Goal: Task Accomplishment & Management: Manage account settings

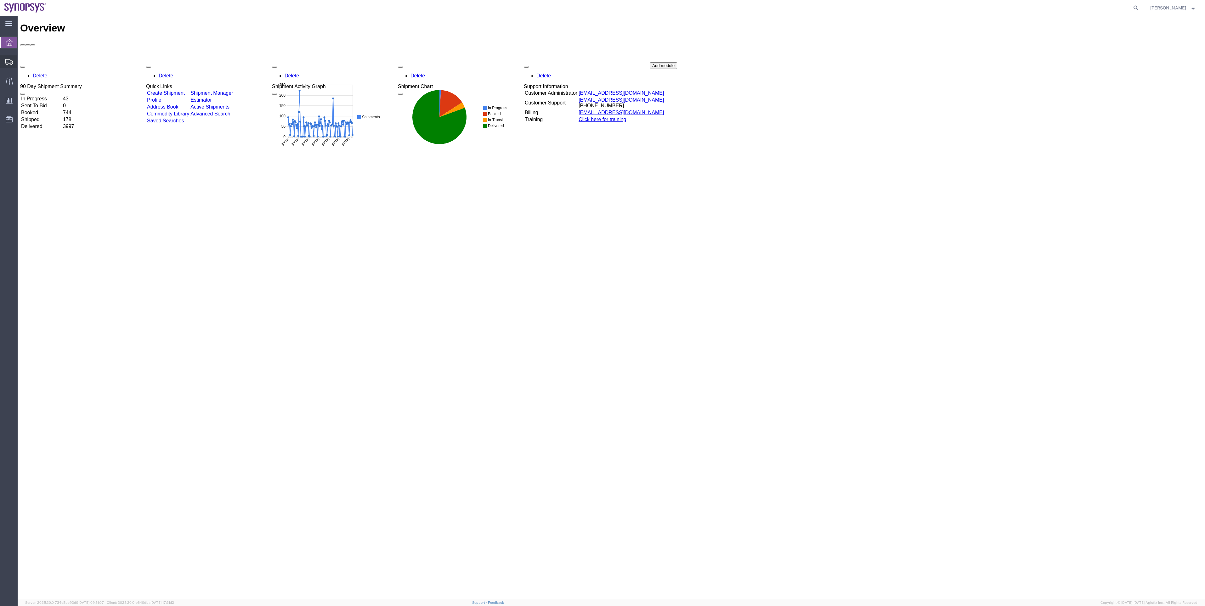
click at [22, 67] on span "Shipments" at bounding box center [19, 61] width 4 height 13
click at [0, 0] on span "Shipment Manager" at bounding box center [0, 0] width 0 height 0
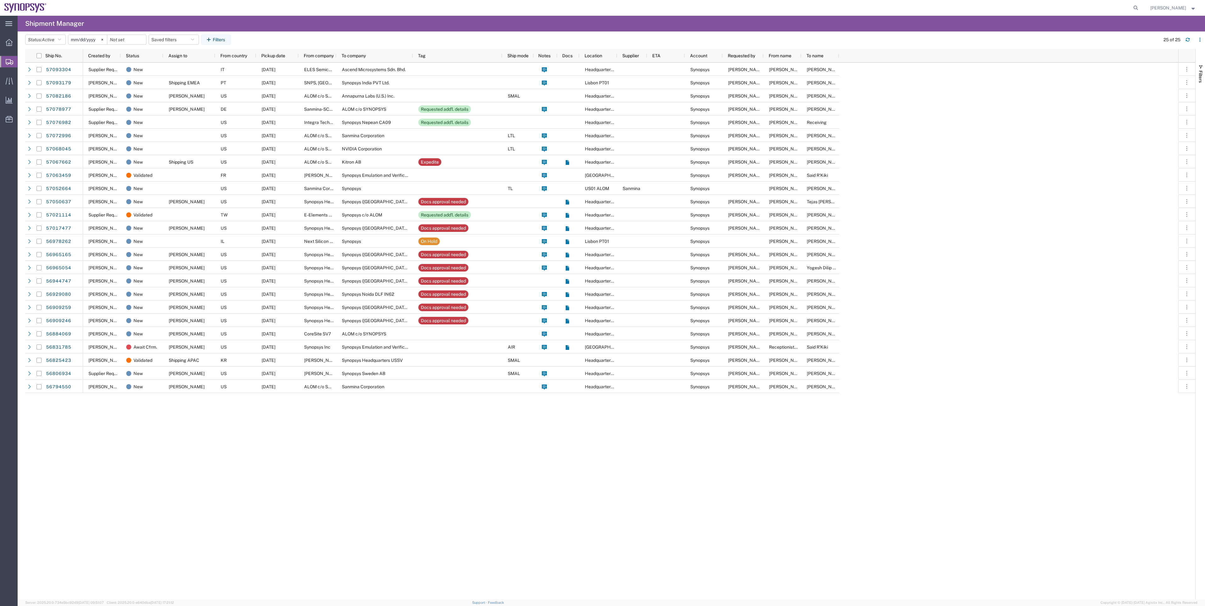
click at [428, 478] on div "Supplier Request New IT 10/13/2025 ELES Semiconductor Equipment SpA Ascend Micr…" at bounding box center [630, 331] width 1095 height 537
click at [53, 78] on link "57093179" at bounding box center [59, 83] width 26 height 10
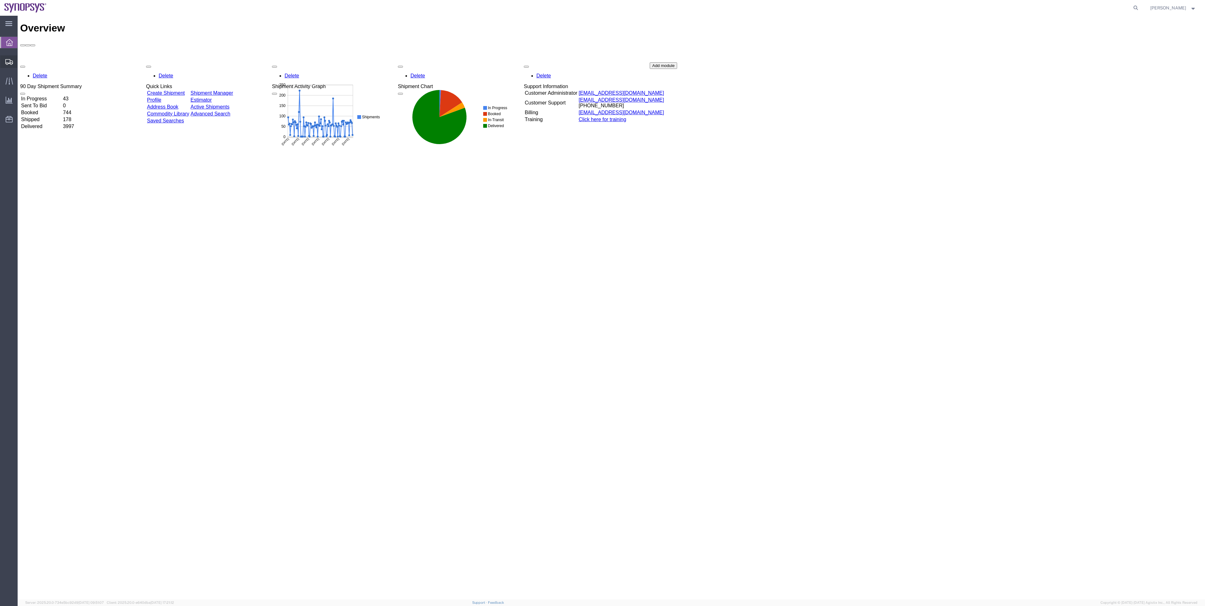
click at [0, 0] on span "Shipment Manager" at bounding box center [0, 0] width 0 height 0
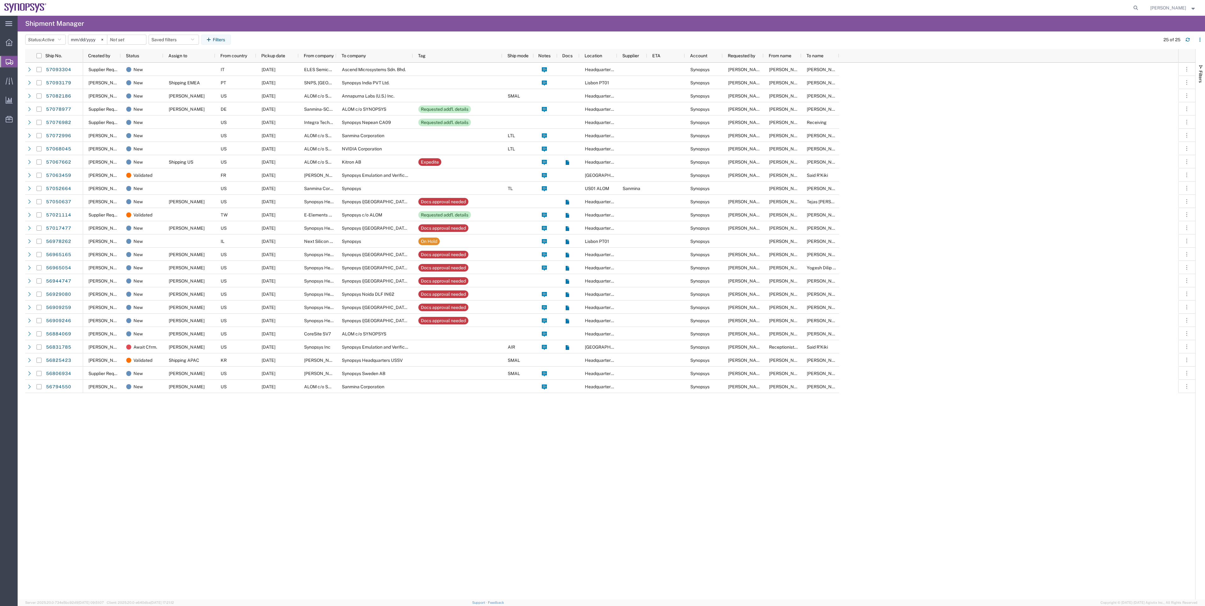
click at [263, 42] on agx-table-filter-chips "Status: Active Active All Approved Booked Canceled Delivered Denied New On Hold…" at bounding box center [590, 42] width 1131 height 14
click at [68, 82] on link "57093179" at bounding box center [59, 83] width 26 height 10
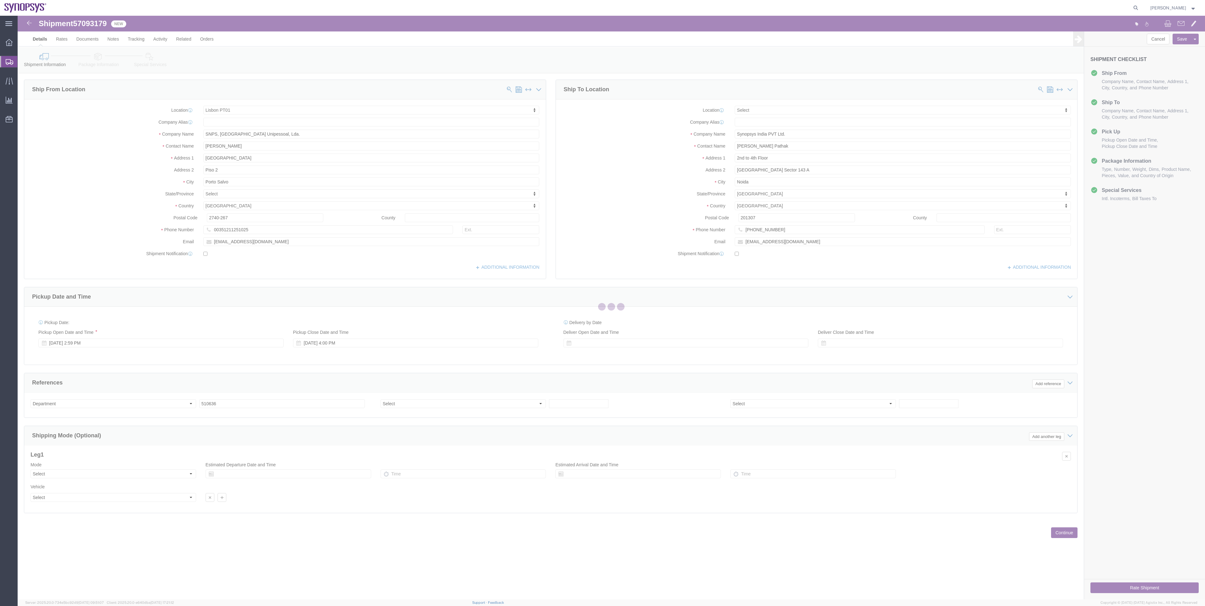
select select "63152"
select select
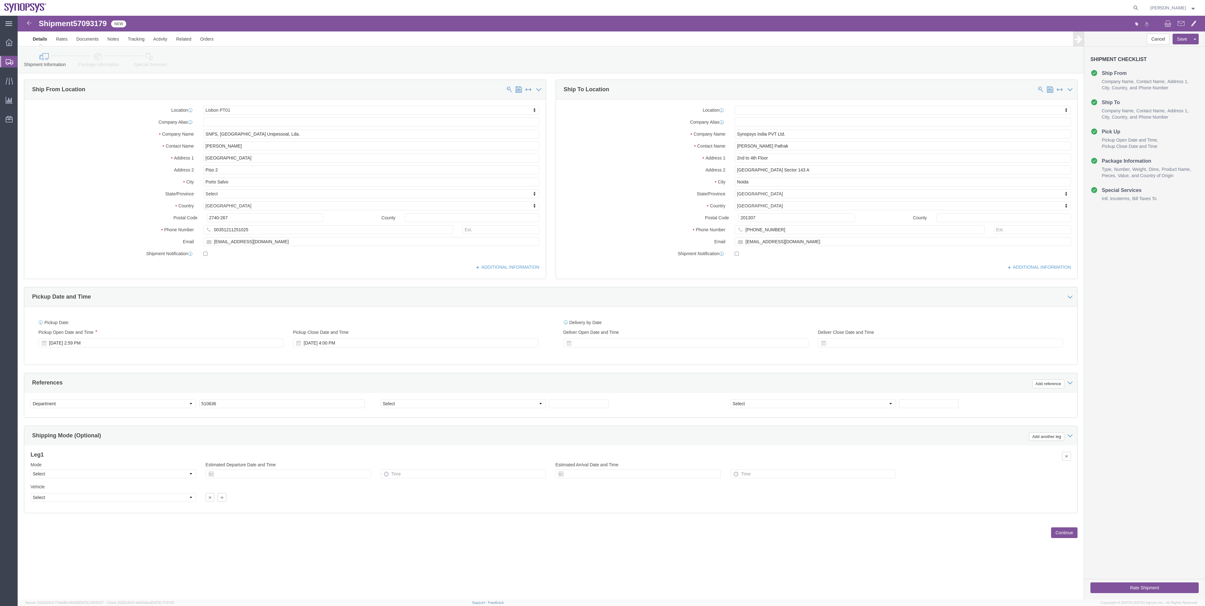
click icon
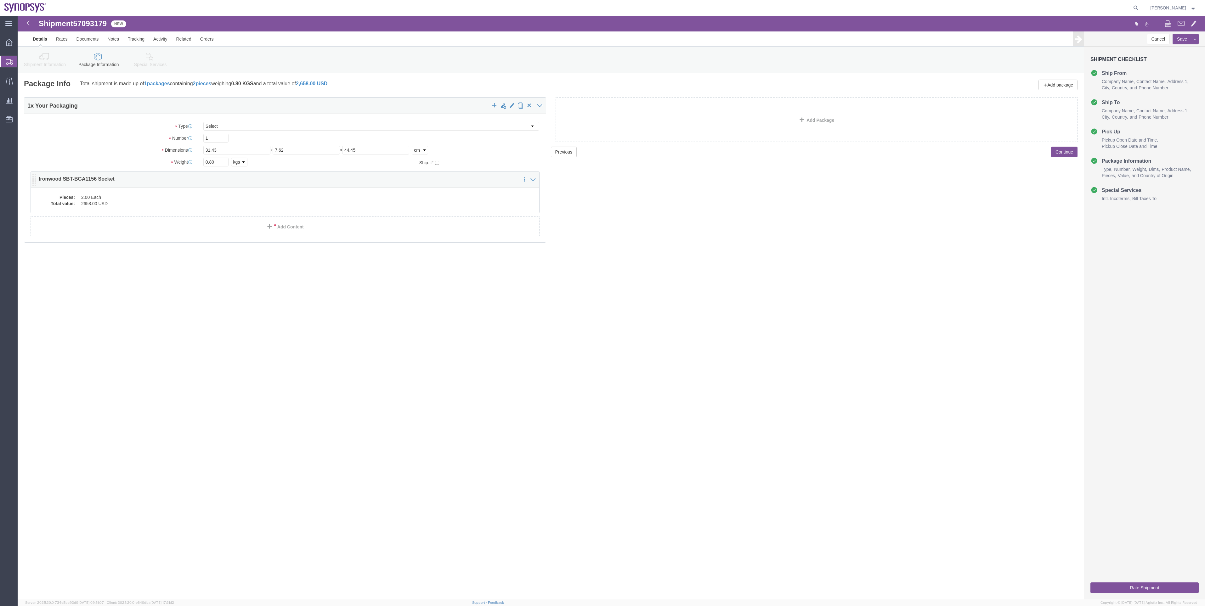
click dd "2658.00 USD"
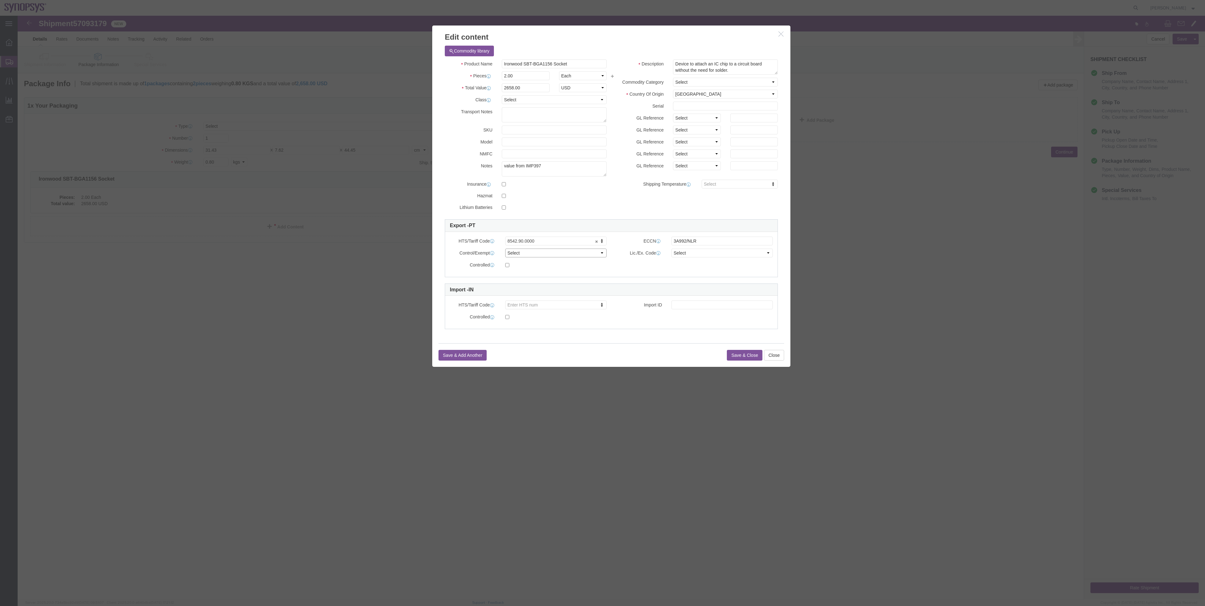
drag, startPoint x: 518, startPoint y: 236, endPoint x: 519, endPoint y: 240, distance: 3.2
click select "Select ATF BIS DEA EPA FDA FTR ITAR OFAC Other (OPA)"
select select "BIS"
click select "Select ATF BIS DEA EPA FDA FTR ITAR OFAC Other (OPA)"
drag, startPoint x: 676, startPoint y: 236, endPoint x: 675, endPoint y: 244, distance: 7.6
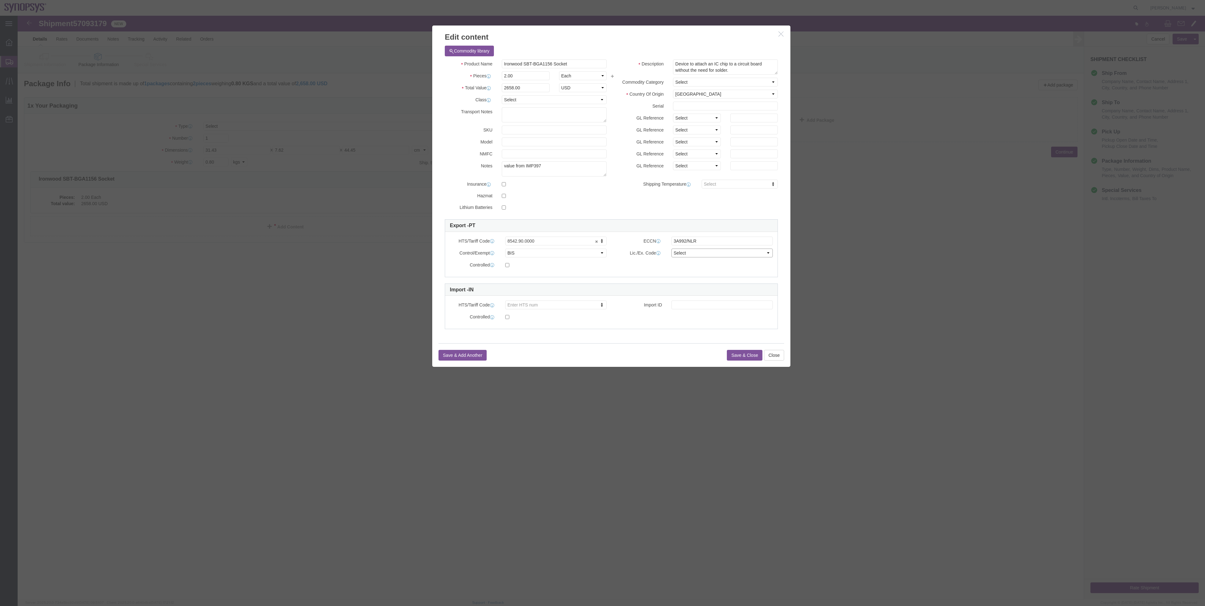
click select "Select AGR-Agricultural APP-Computers APR-Additional Permissive Exports AVS-Air…"
select select "NLR"
click select "Select AGR-Agricultural APP-Computers APR-Additional Permissive Exports AVS-Air…"
drag, startPoint x: 687, startPoint y: 225, endPoint x: 670, endPoint y: 226, distance: 17.0
click input "3A992/NLR"
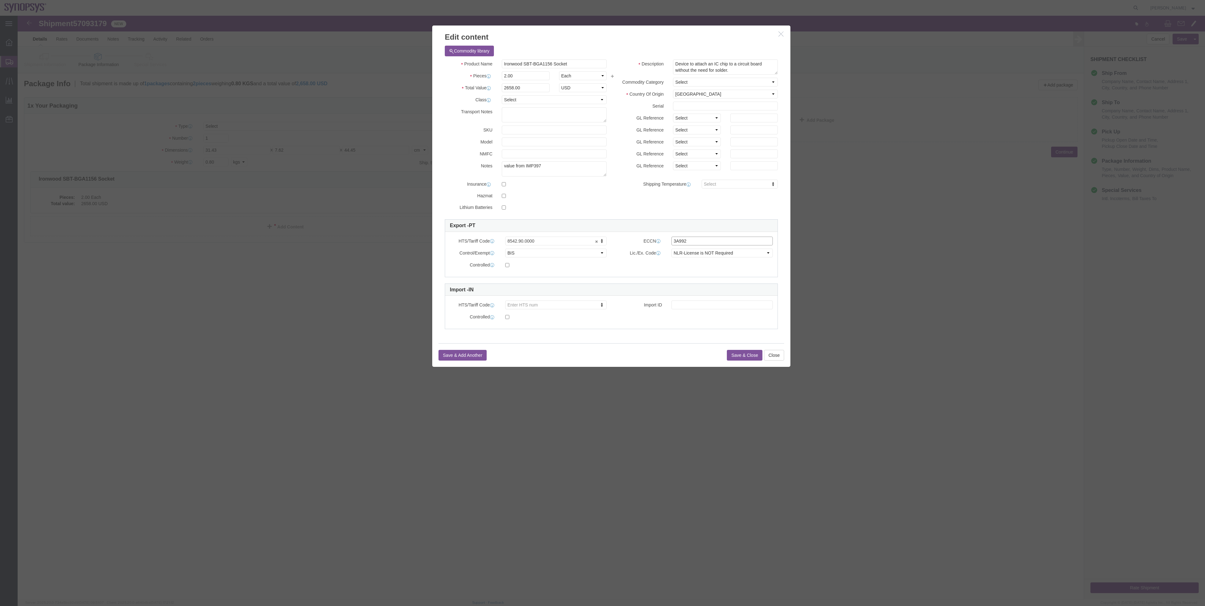
type input "3A992"
click button "Save & Close"
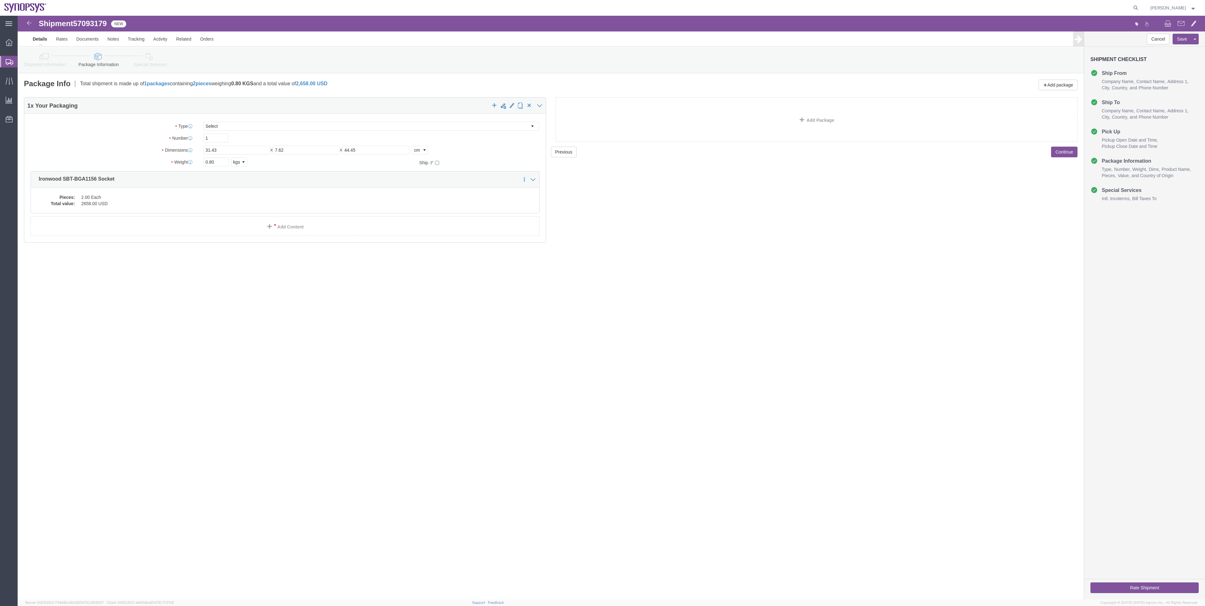
click icon
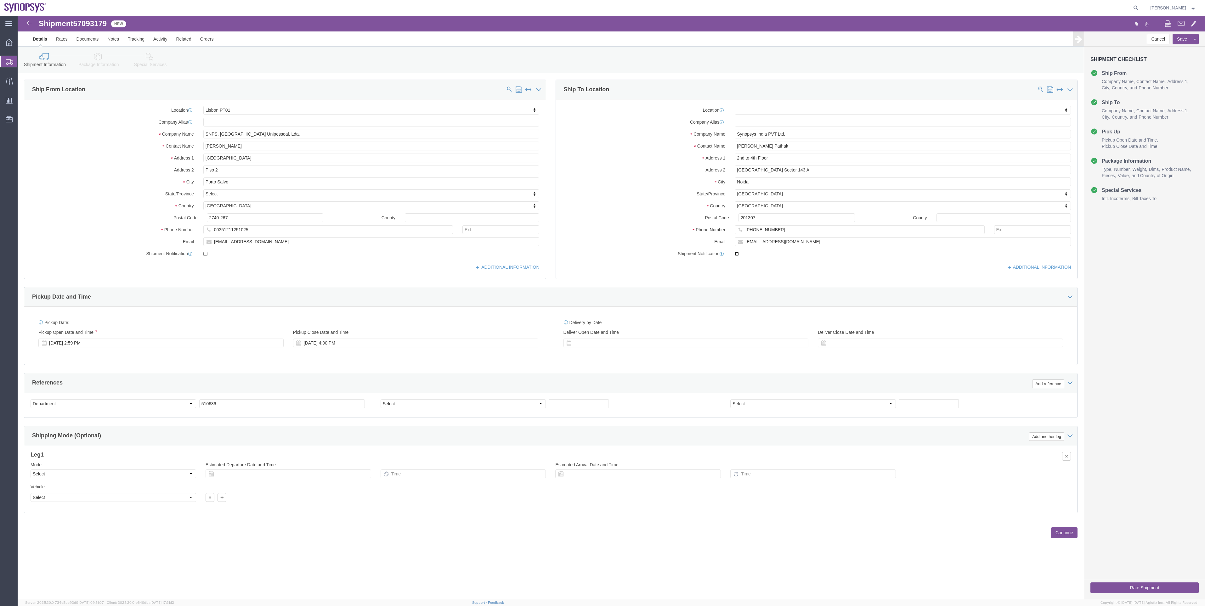
click input "checkbox"
checkbox input "true"
click icon
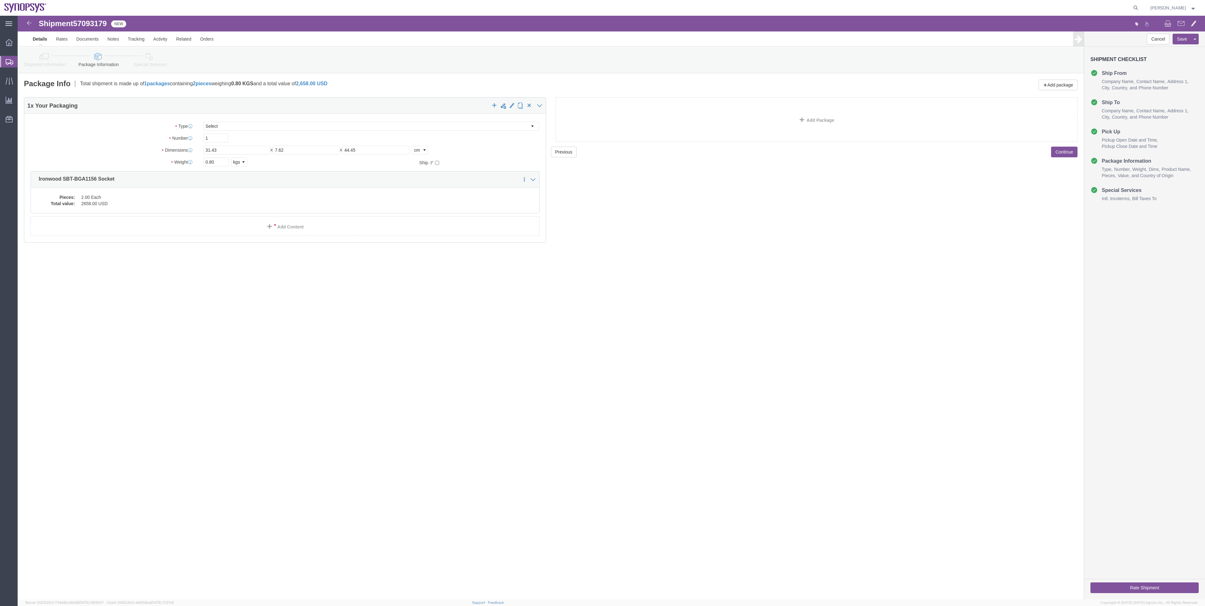
click li "Special Services"
click link "Special Services"
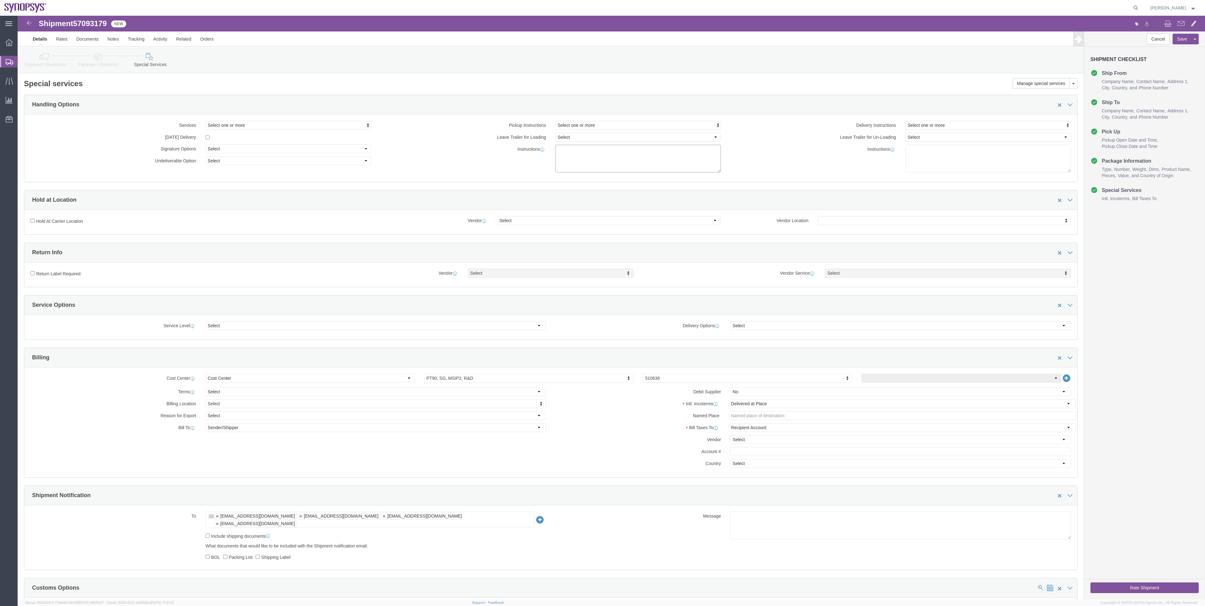
click textarea
paste textarea "Value for customs purposed. Free of charge shipment"
click textarea "Value for customs purposed. Free of charge shipment"
click textarea "Value for customs purposes. Free of charge shipment"
type textarea "Value for customs purposes. Free of charge shipment."
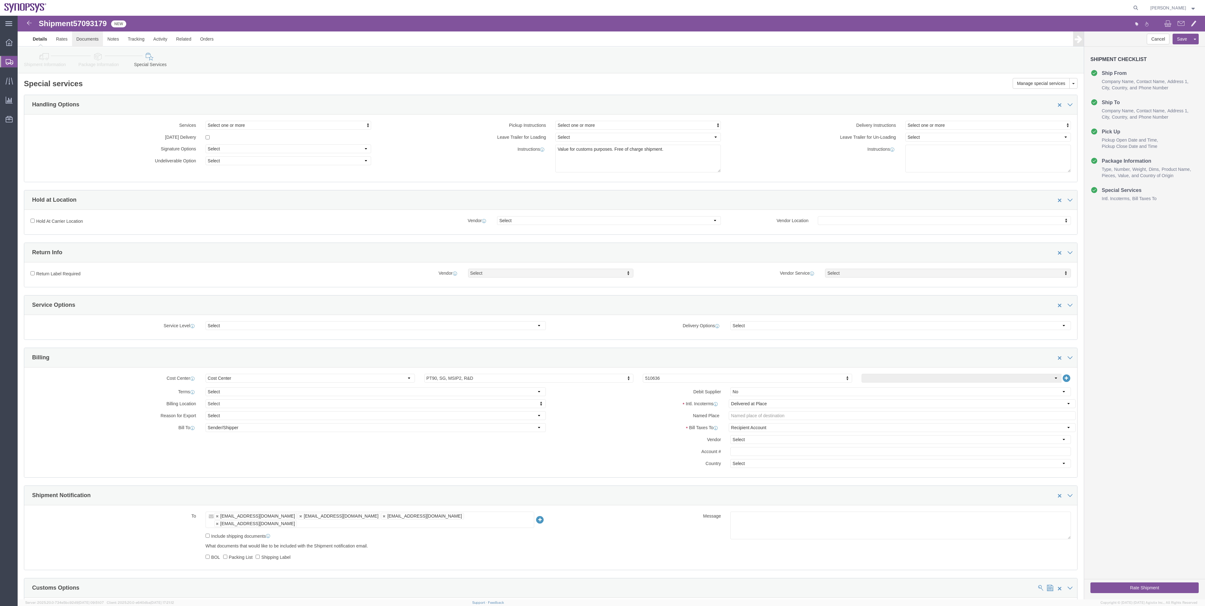
click link "Documents"
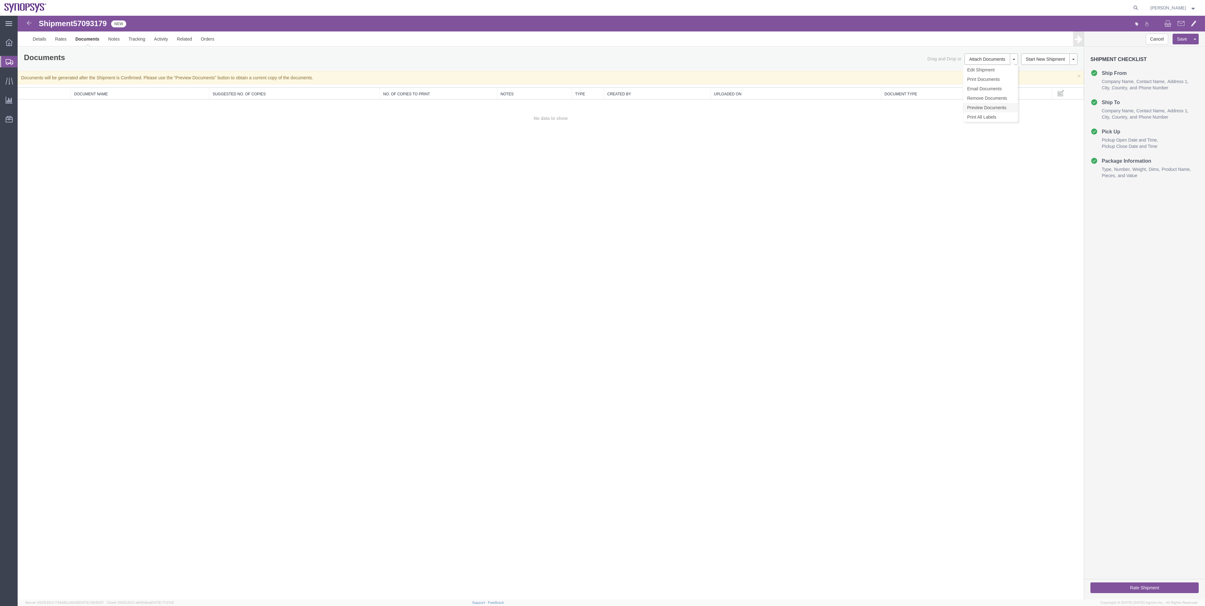
click at [1001, 107] on link "Preview Documents" at bounding box center [990, 107] width 54 height 9
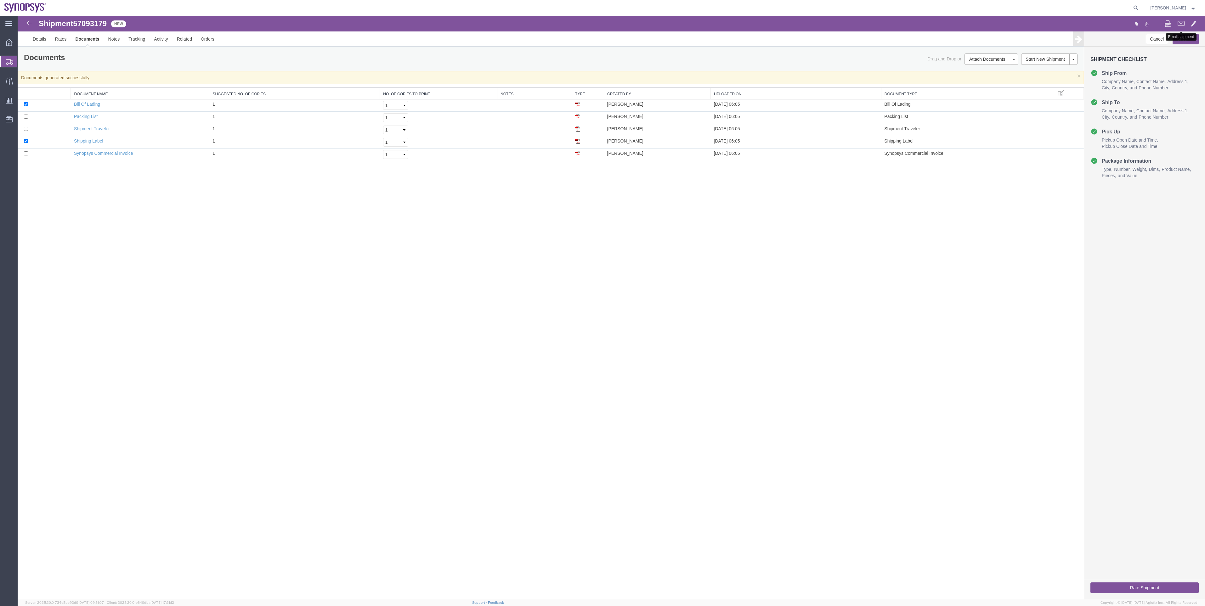
drag, startPoint x: 1183, startPoint y: 23, endPoint x: 1182, endPoint y: 26, distance: 3.3
click at [1183, 23] on span at bounding box center [1180, 24] width 7 height 8
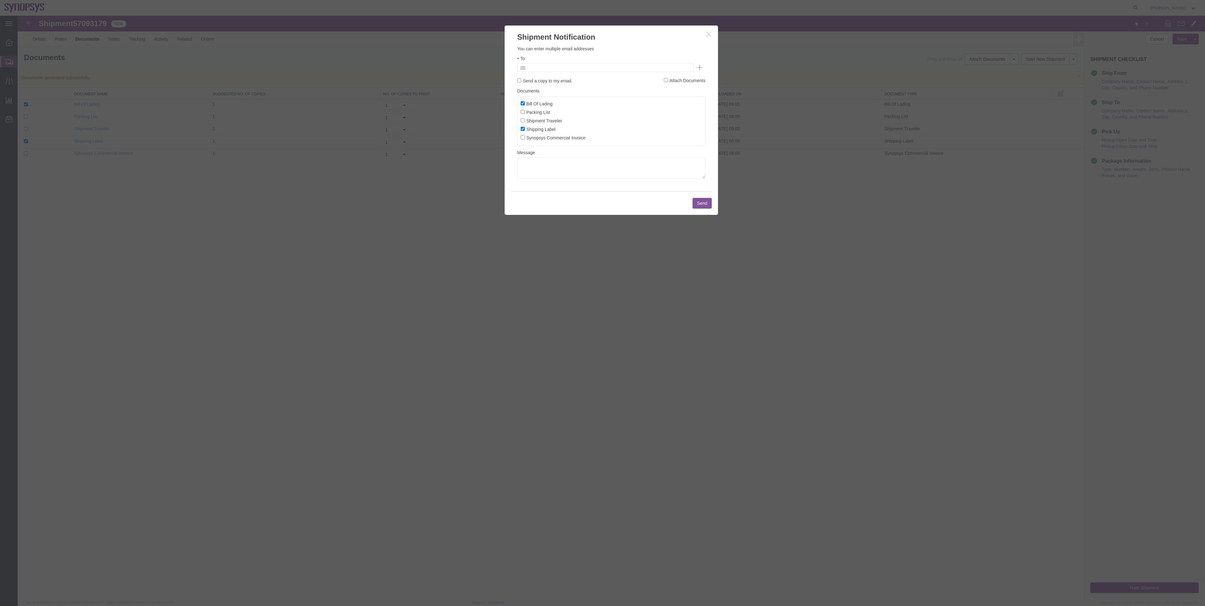
click at [537, 67] on input "text" at bounding box center [563, 68] width 74 height 8
type input "rvarela@synopsys.com"
click at [544, 102] on label "Bill Of Lading" at bounding box center [537, 103] width 32 height 7
click at [525, 102] on input "Bill Of Lading" at bounding box center [523, 103] width 4 height 4
checkbox input "false"
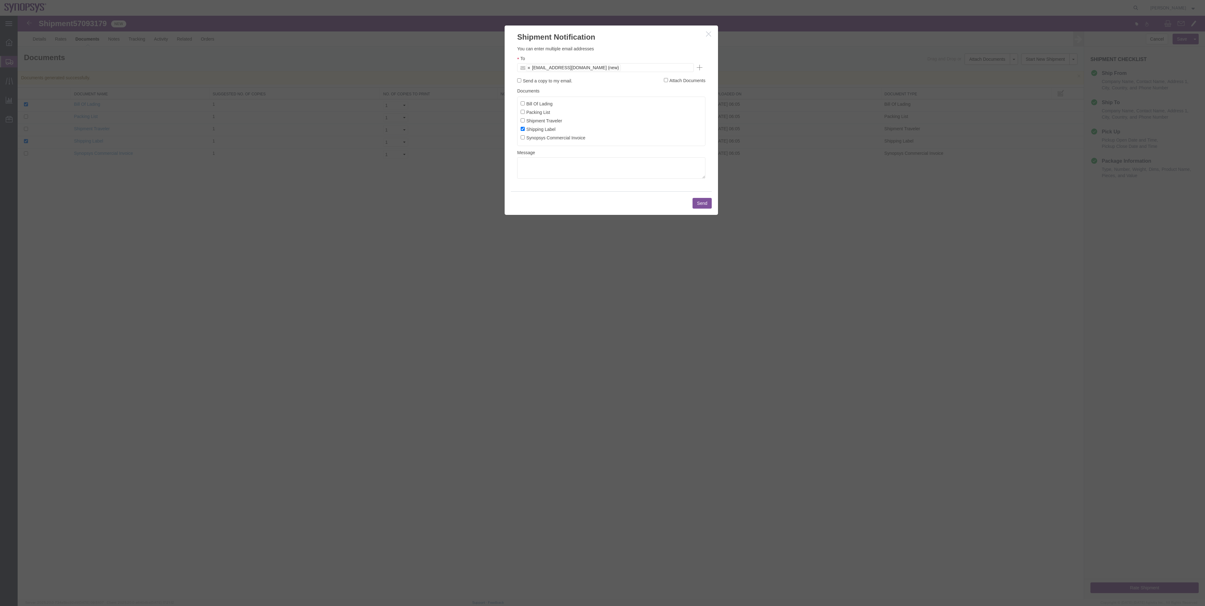
click at [542, 132] on label "Shipping Label" at bounding box center [538, 129] width 35 height 7
click at [525, 131] on input "Shipping Label" at bounding box center [523, 129] width 4 height 4
checkbox input "false"
click at [542, 141] on label "Synopsys Commercial Invoice" at bounding box center [553, 137] width 65 height 7
click at [525, 139] on input "Synopsys Commercial Invoice" at bounding box center [523, 137] width 4 height 4
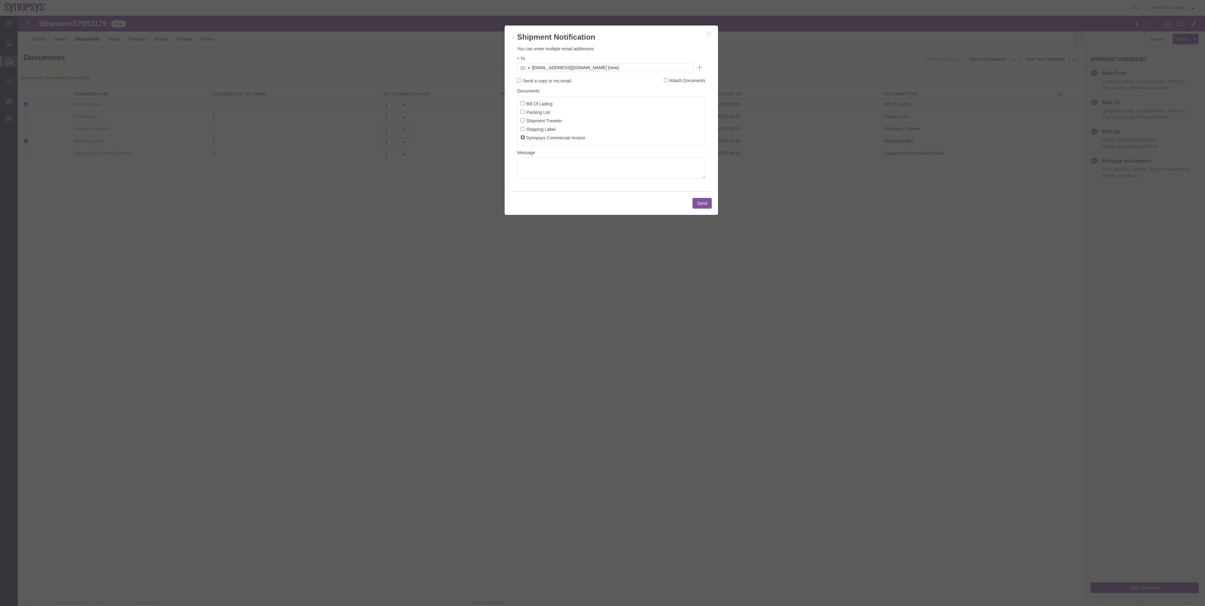
checkbox input "true"
click at [541, 114] on label "Packing List" at bounding box center [535, 112] width 29 height 7
click at [525, 114] on input "Packing List" at bounding box center [523, 112] width 4 height 4
checkbox input "true"
click at [704, 209] on button "Send" at bounding box center [701, 203] width 19 height 11
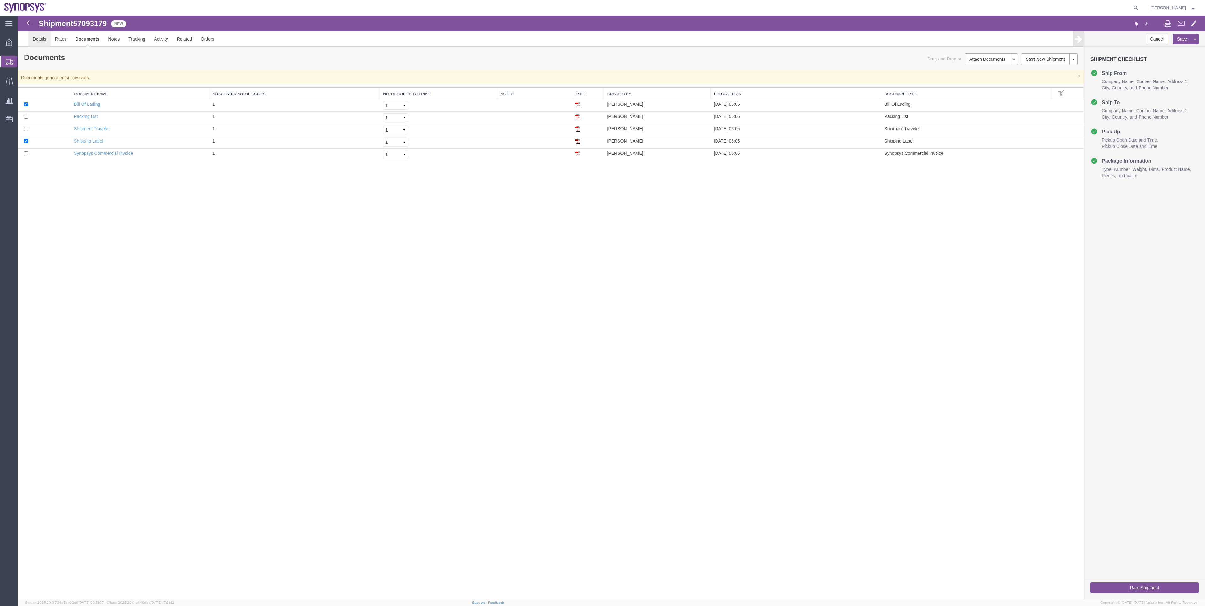
click at [37, 39] on link "Details" at bounding box center [39, 38] width 22 height 15
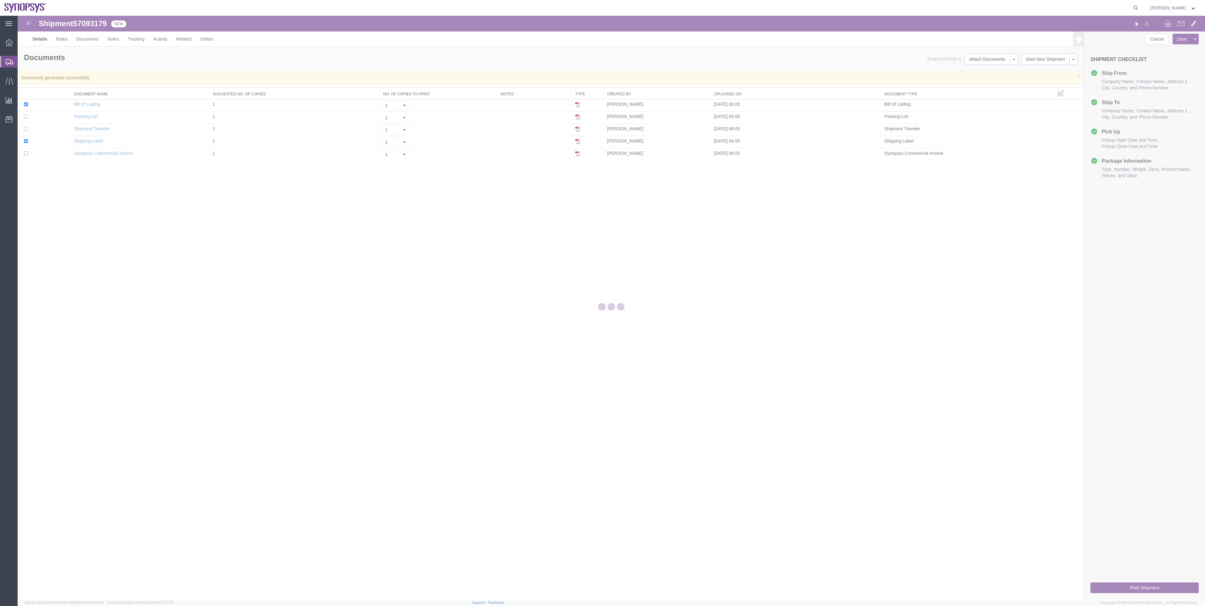
select select "63152"
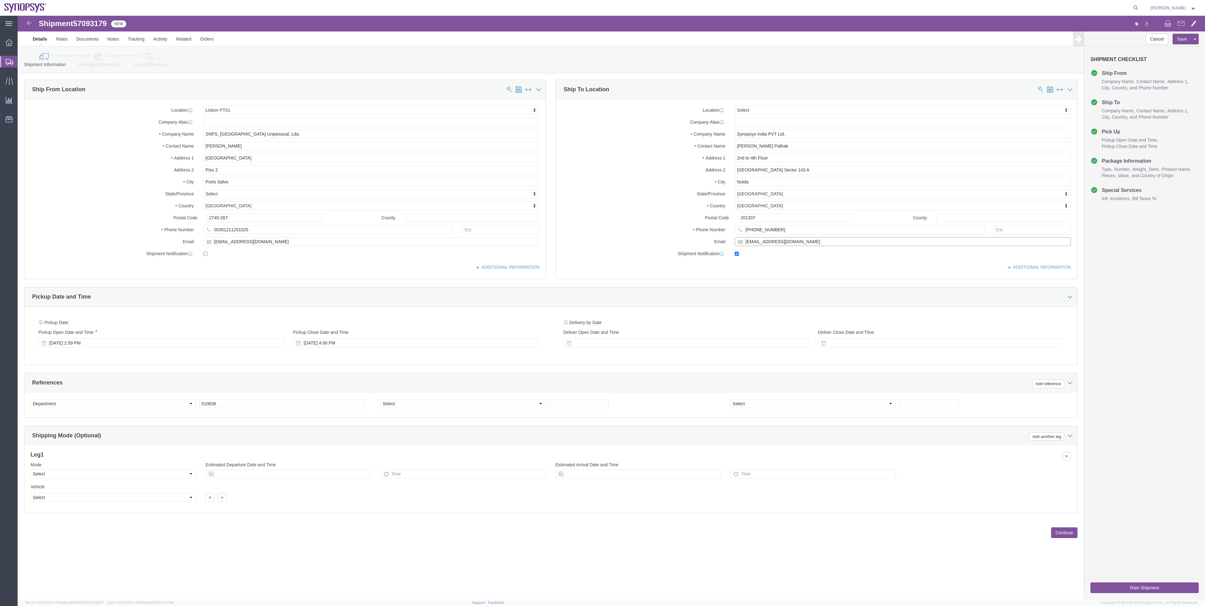
drag, startPoint x: 797, startPoint y: 230, endPoint x: 713, endPoint y: 235, distance: 83.9
click div "pathaka@synopsys.com"
click link "Special Services"
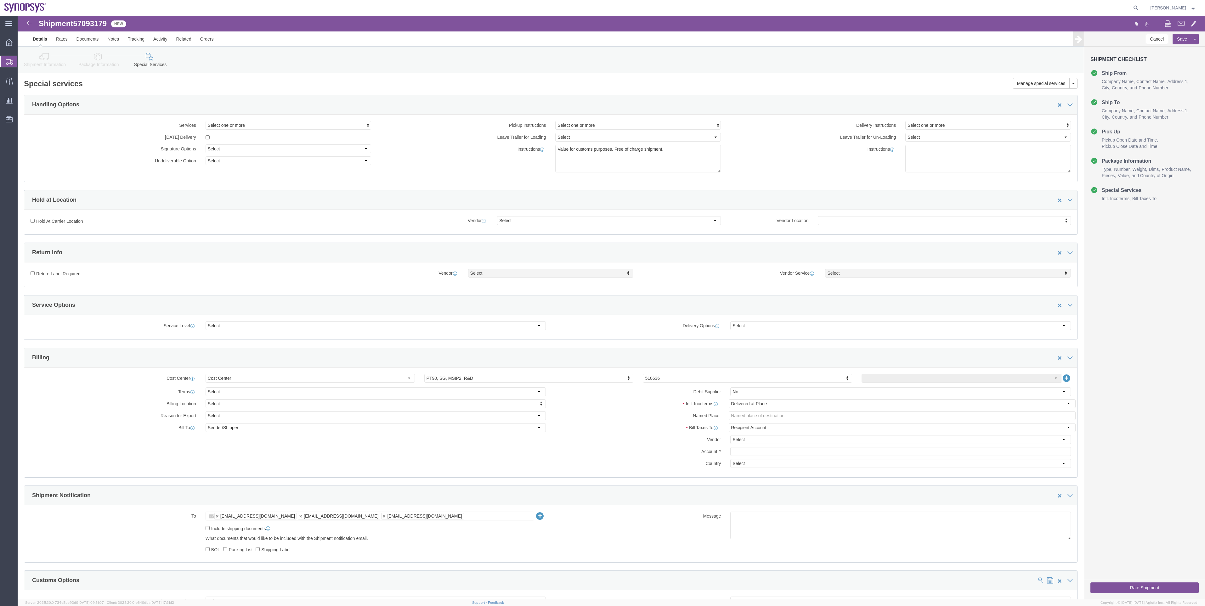
click at [0, 0] on span "Shipment Manager" at bounding box center [0, 0] width 0 height 0
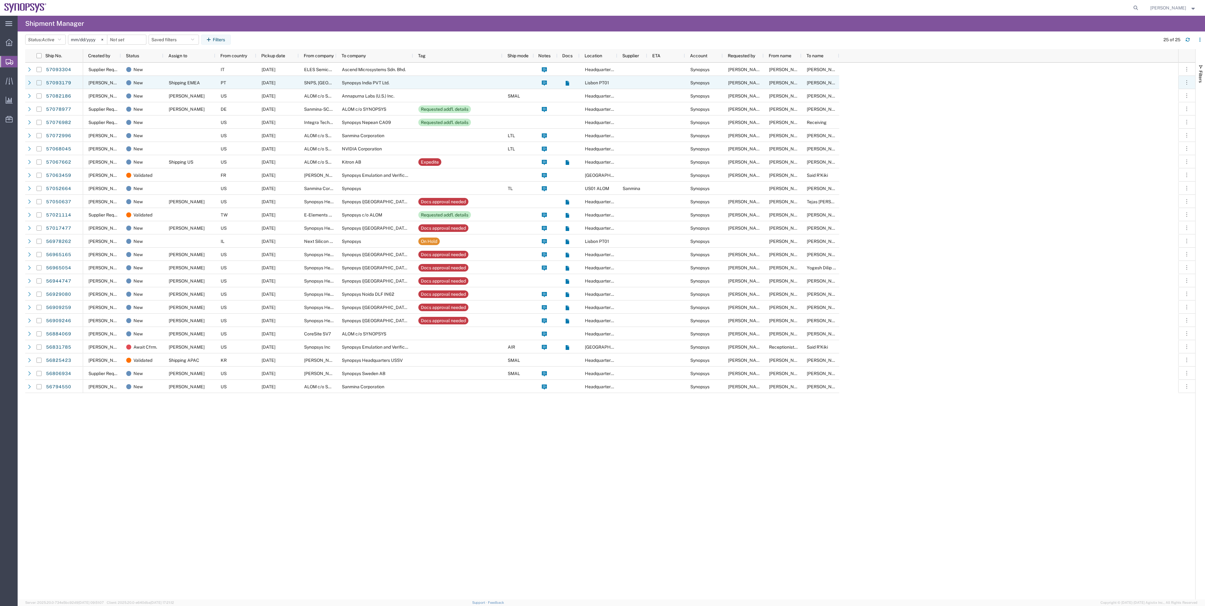
click at [40, 82] on input "Press Space to toggle row selection (unchecked)" at bounding box center [39, 82] width 5 height 5
checkbox input "true"
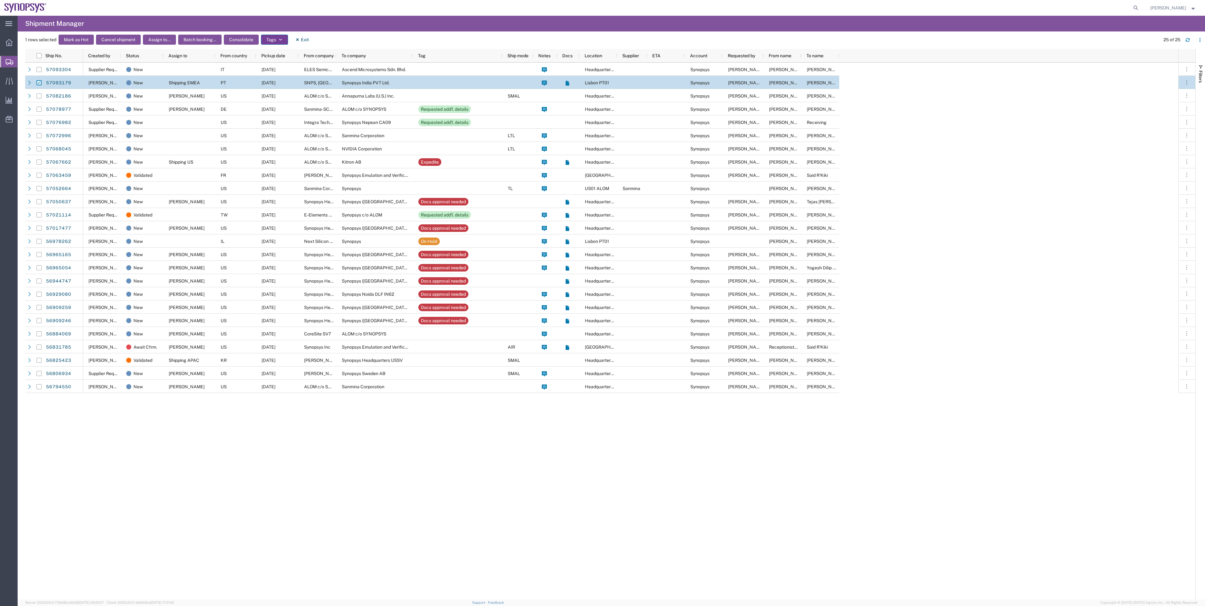
click at [268, 42] on button "Tags" at bounding box center [274, 40] width 27 height 10
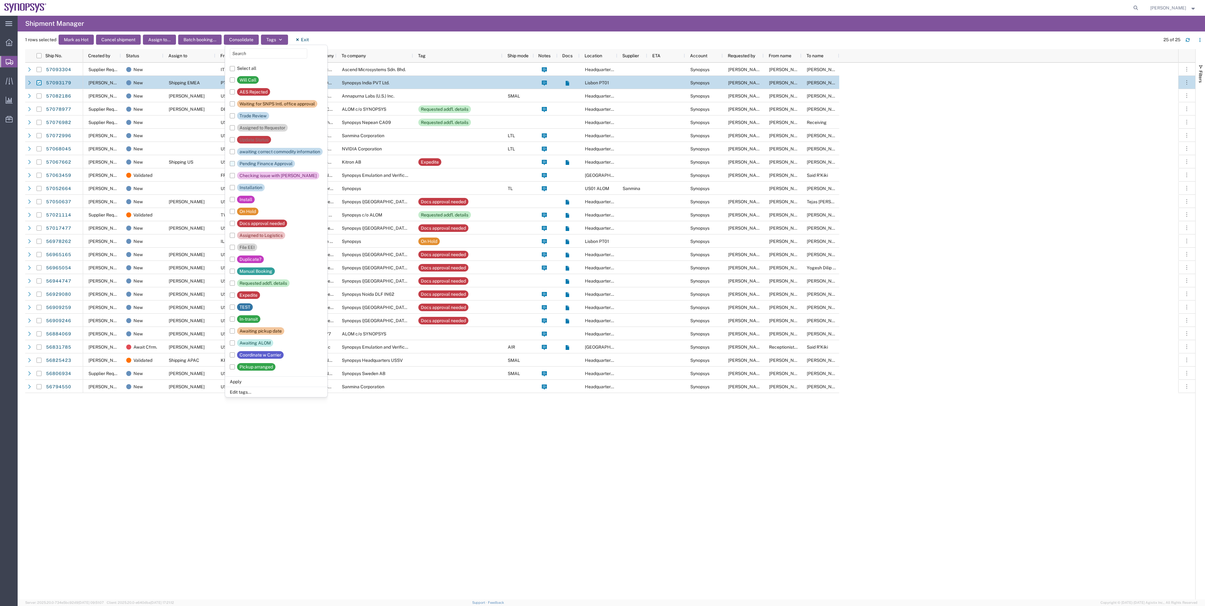
click at [267, 167] on div "Pending Finance Approval" at bounding box center [266, 164] width 53 height 8
click at [0, 0] on input "Pending Finance Approval" at bounding box center [0, 0] width 0 height 0
click at [251, 385] on li "Apply" at bounding box center [276, 381] width 102 height 10
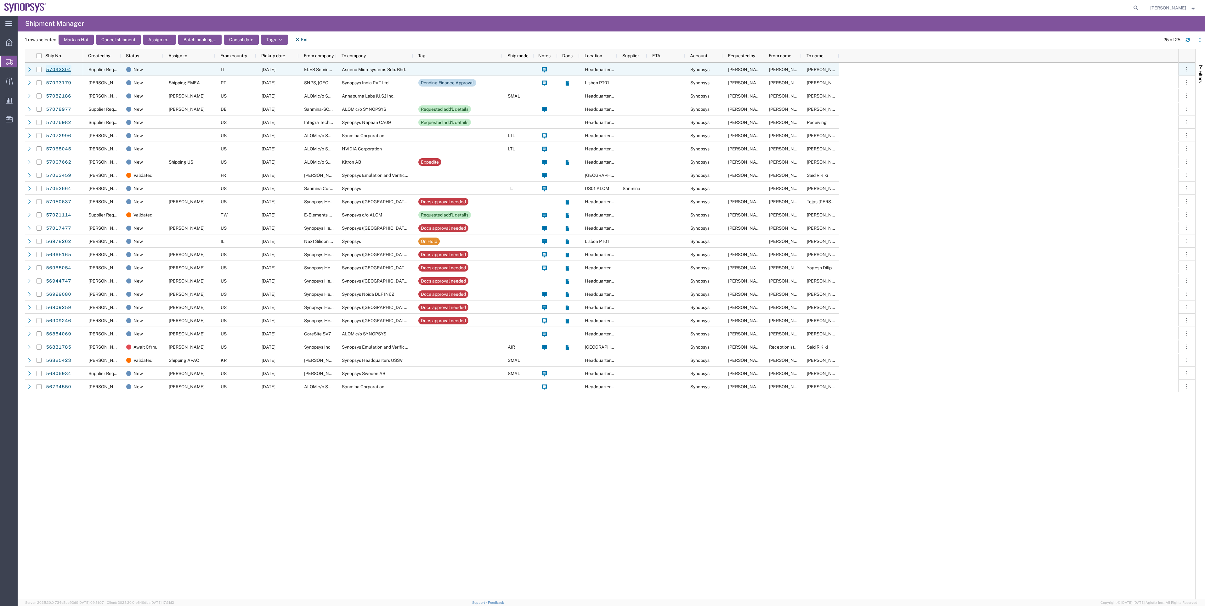
click at [50, 70] on link "57093304" at bounding box center [59, 70] width 26 height 10
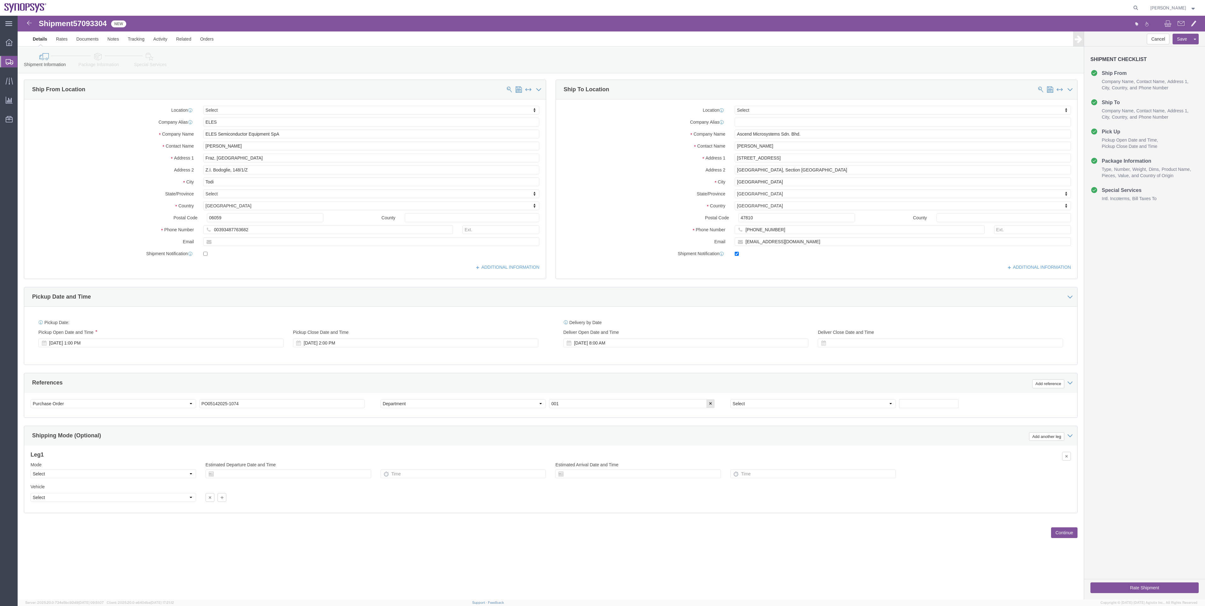
select select
click div "Shipment Information Package Information Special Services"
click link "Package Information"
